Goal: Information Seeking & Learning: Learn about a topic

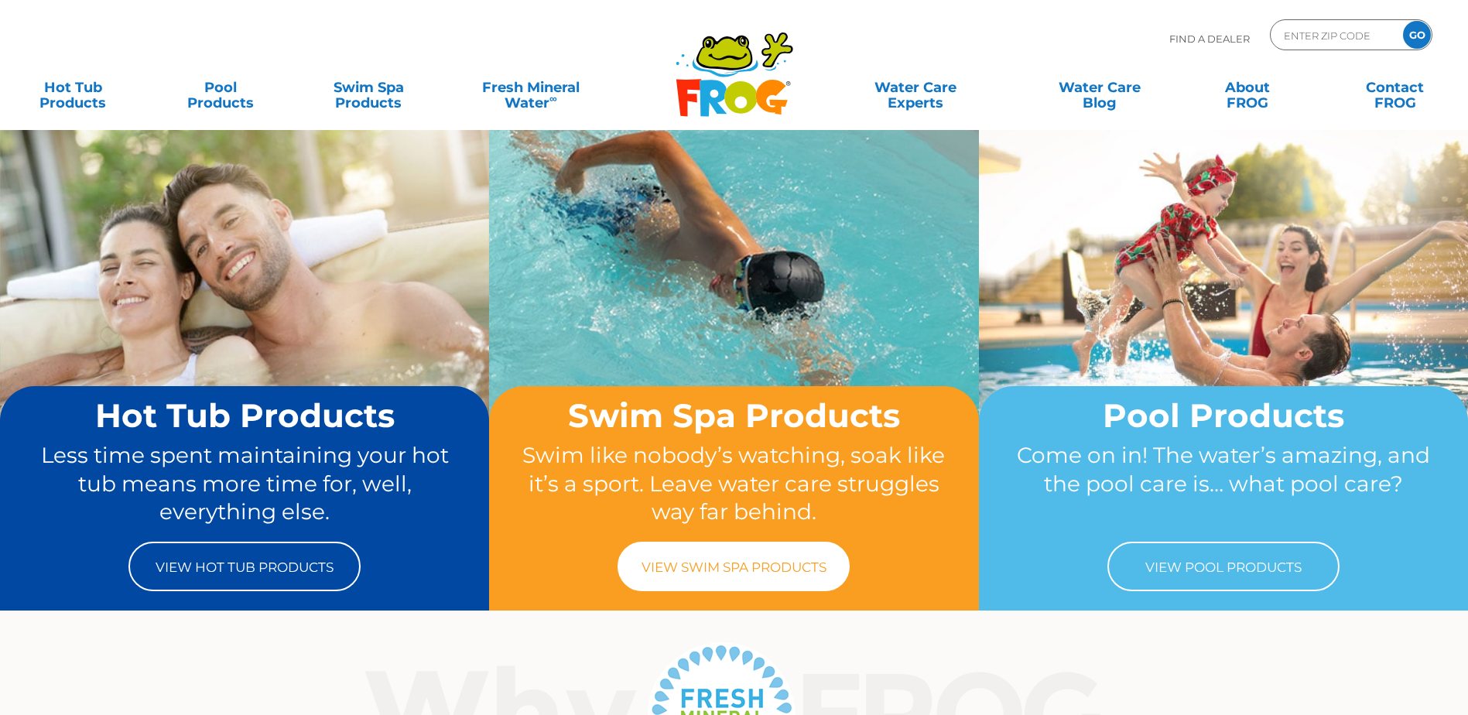
click at [776, 583] on link "View Swim Spa Products" at bounding box center [734, 567] width 232 height 50
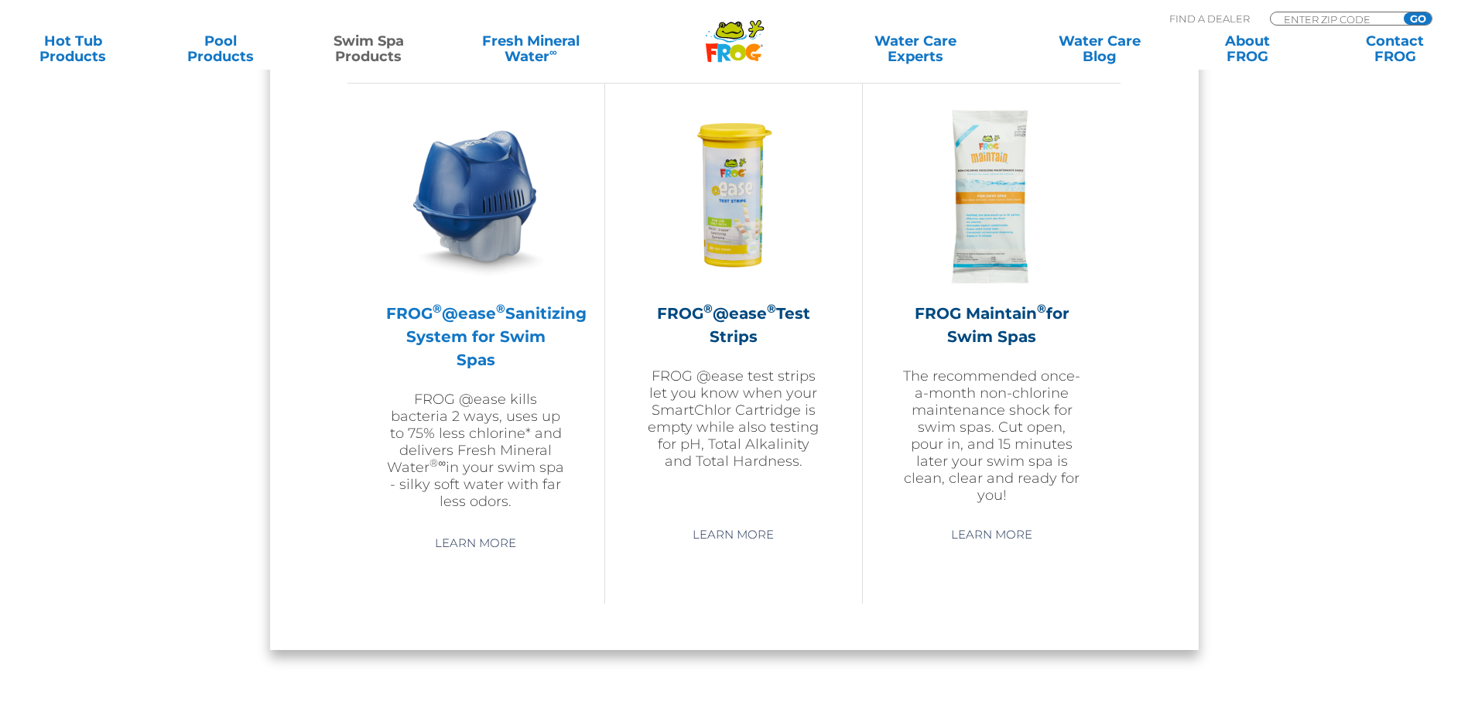
scroll to position [1393, 0]
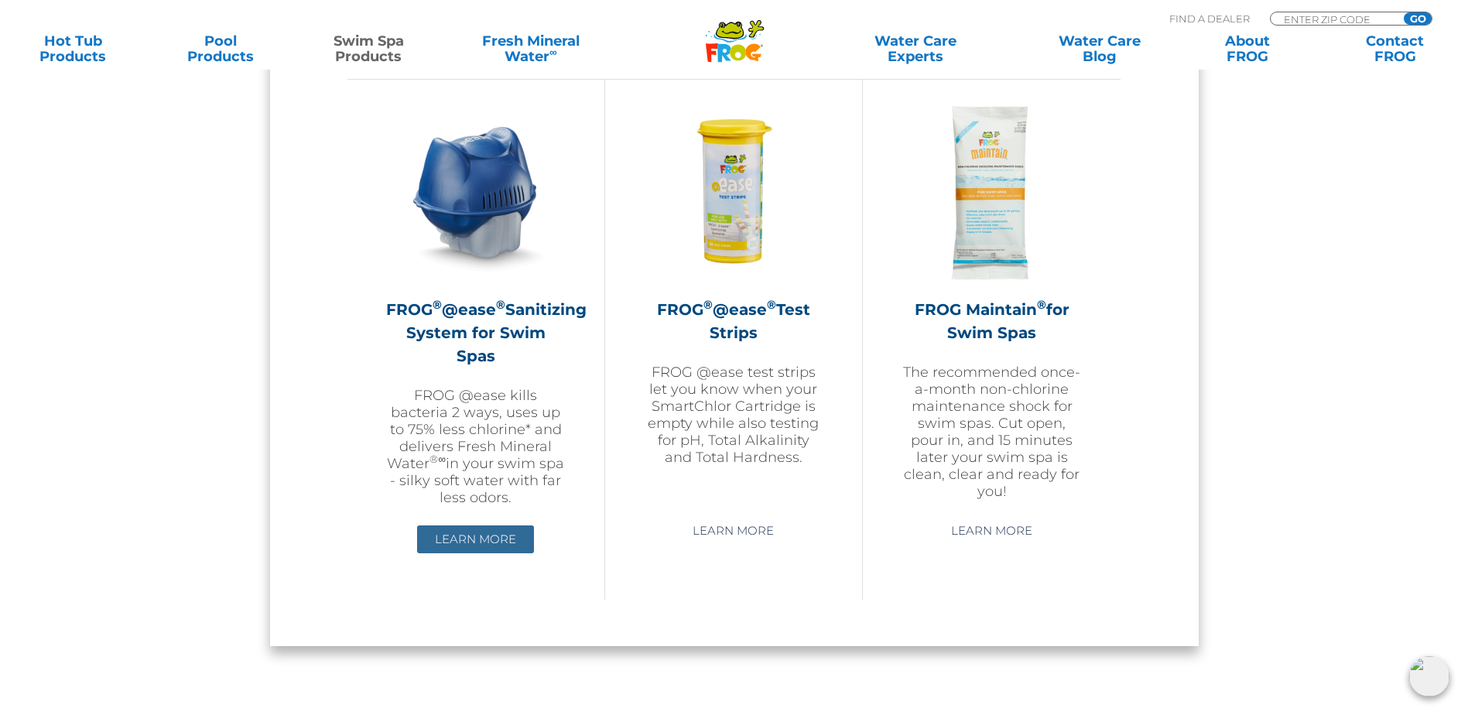
click at [478, 526] on link "Learn More" at bounding box center [475, 540] width 117 height 28
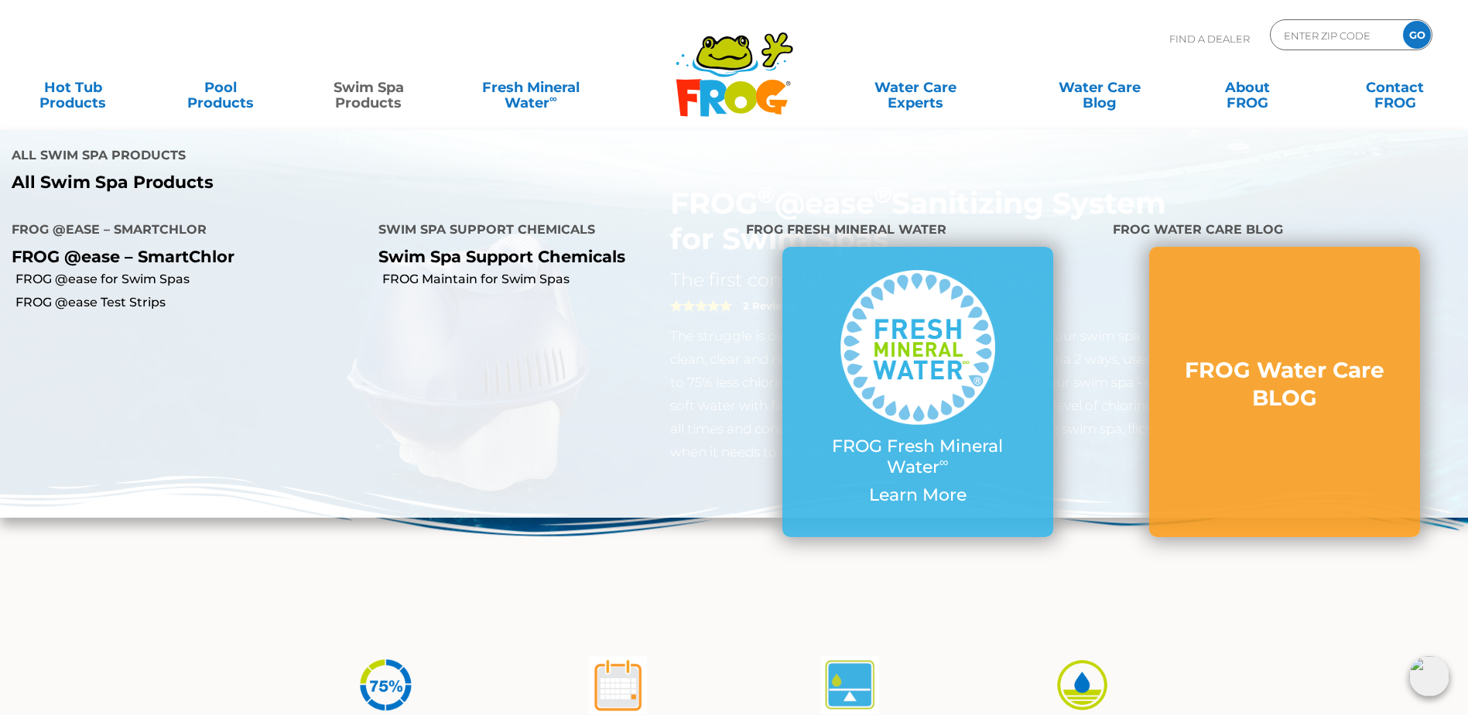
click at [358, 94] on link "Swim Spa Products" at bounding box center [368, 87] width 115 height 31
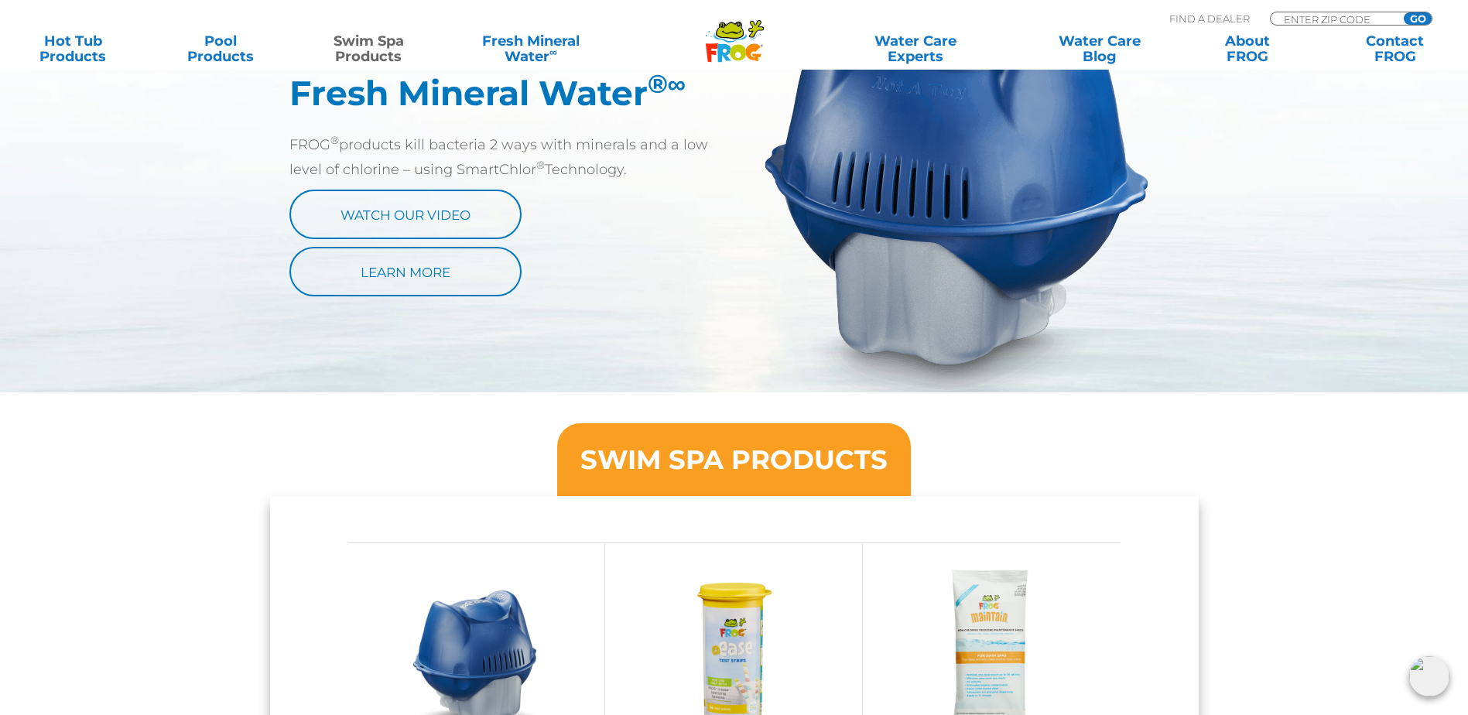
scroll to position [929, 0]
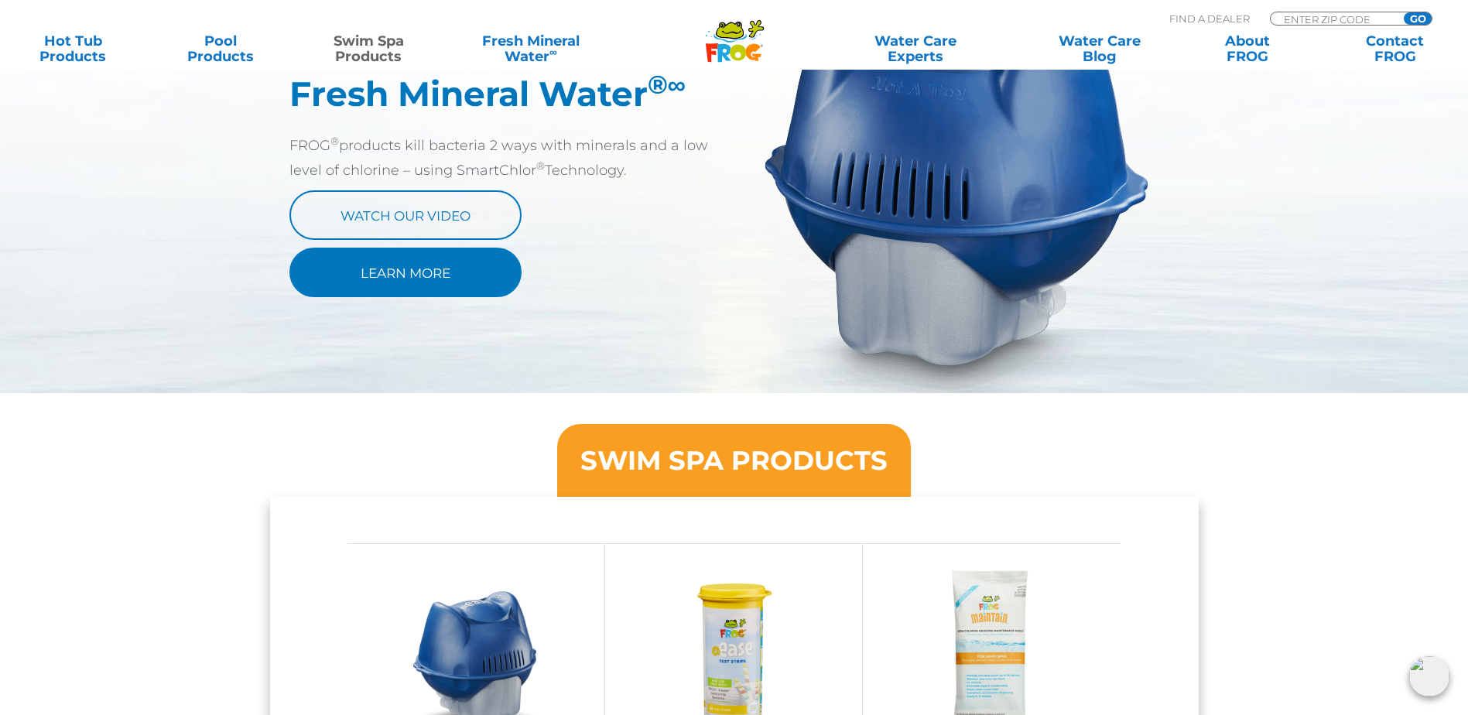
click at [416, 272] on link "Learn More" at bounding box center [405, 273] width 232 height 50
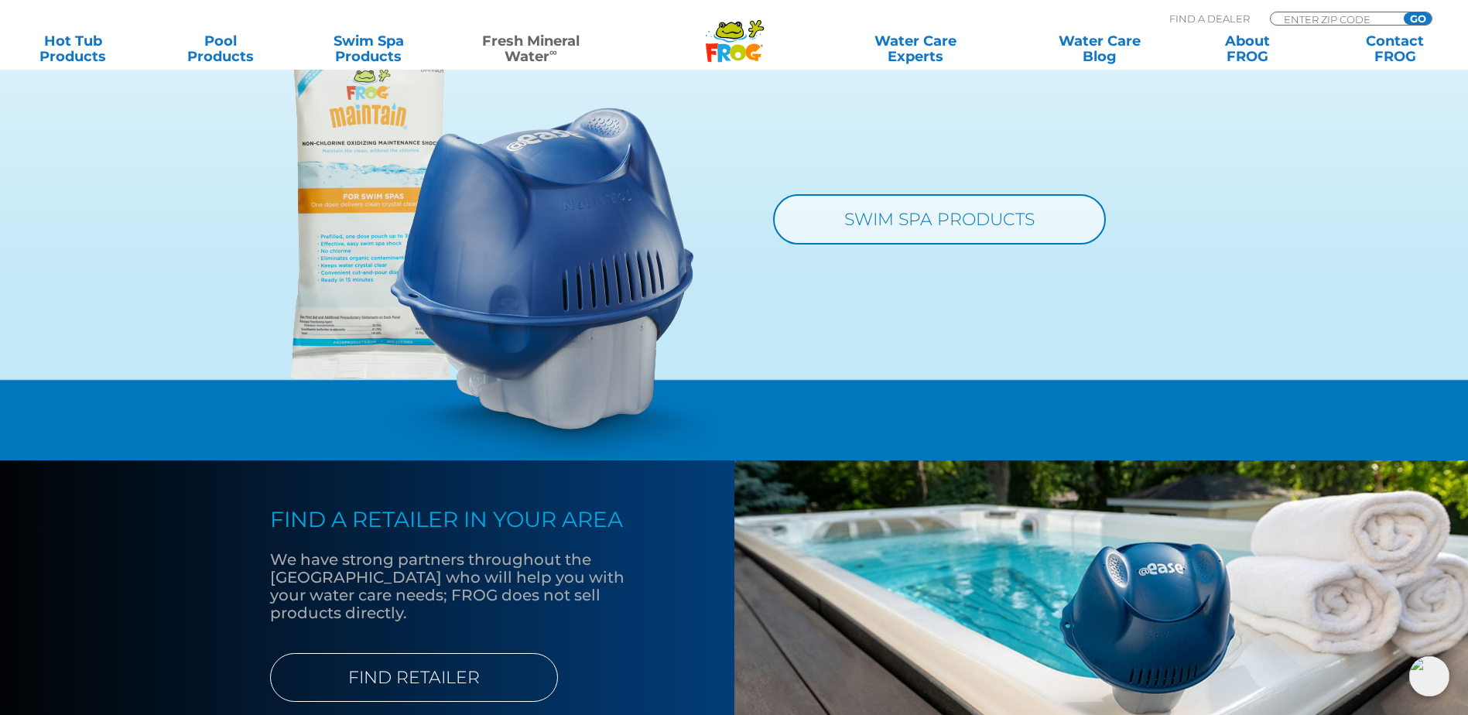
scroll to position [1625, 0]
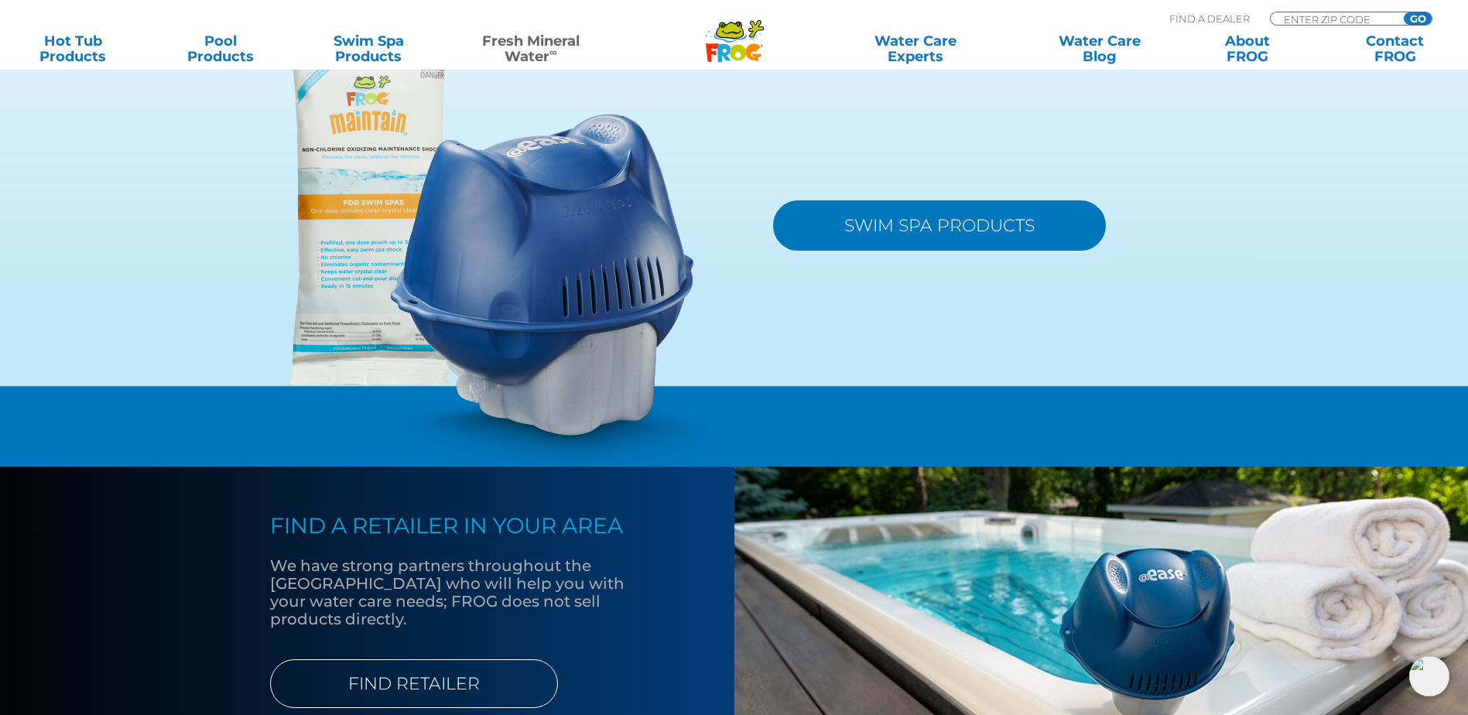
click at [977, 251] on link "SWIM SPA PRODUCTS" at bounding box center [939, 225] width 333 height 50
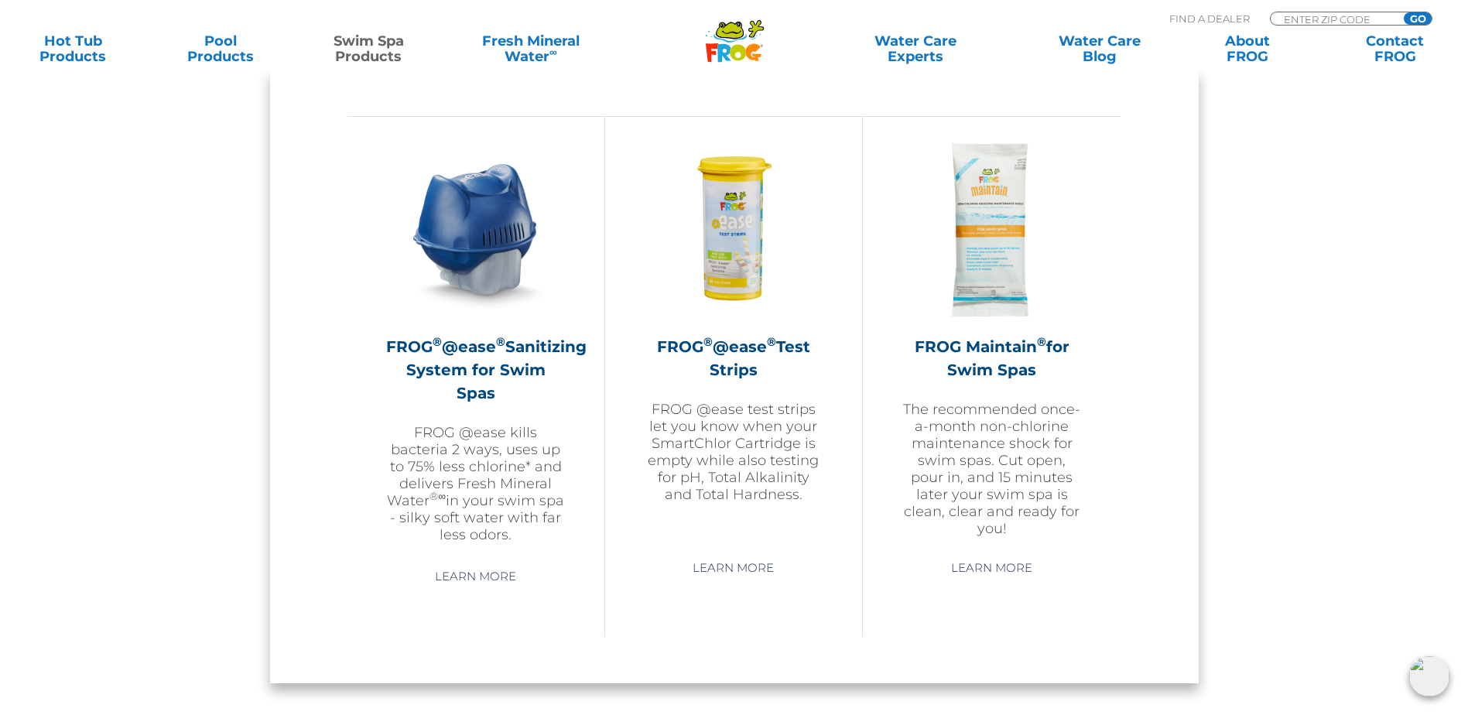
scroll to position [1316, 0]
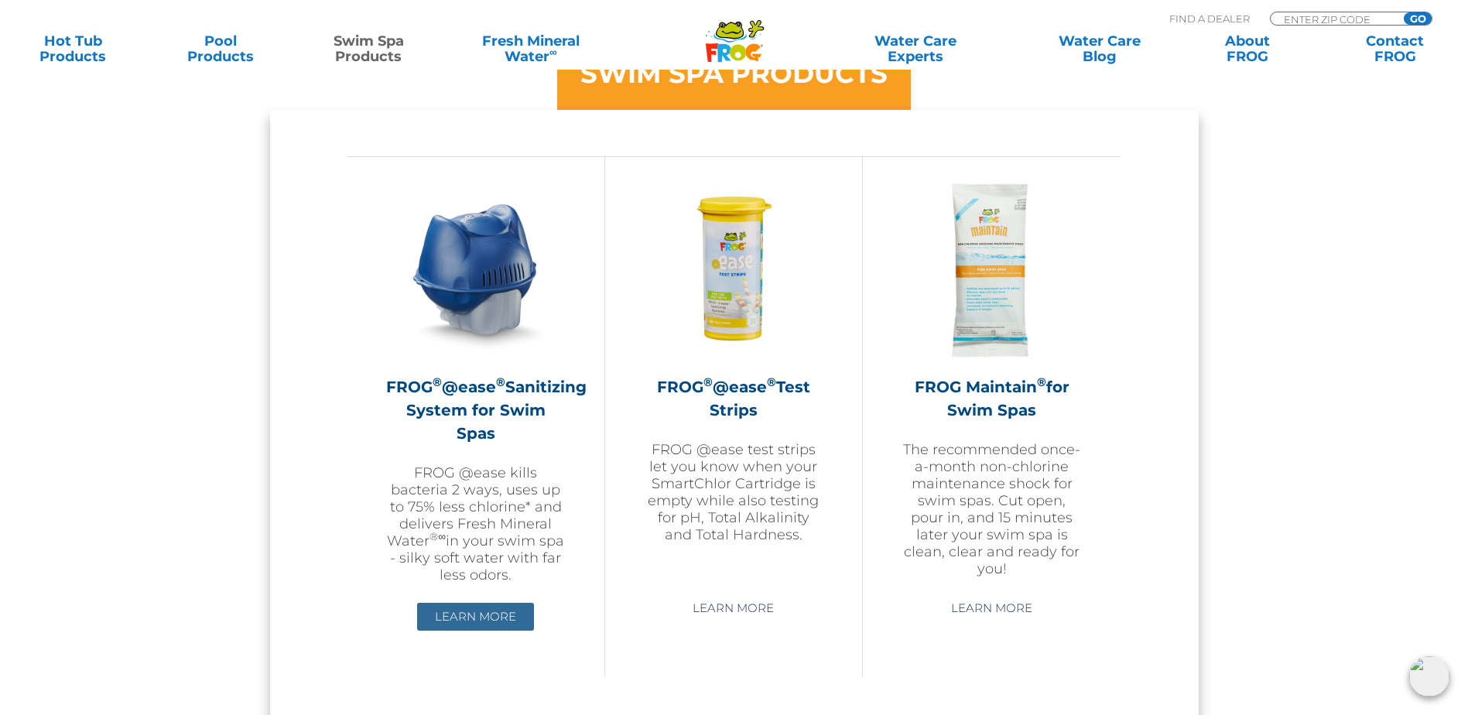
click at [453, 610] on link "Learn More" at bounding box center [475, 617] width 117 height 28
